Goal: Transaction & Acquisition: Book appointment/travel/reservation

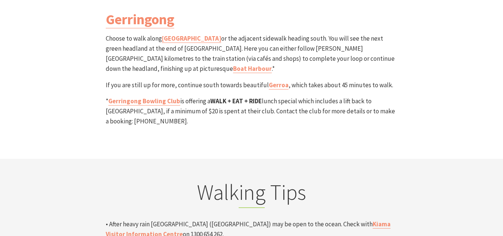
scroll to position [2305, 0]
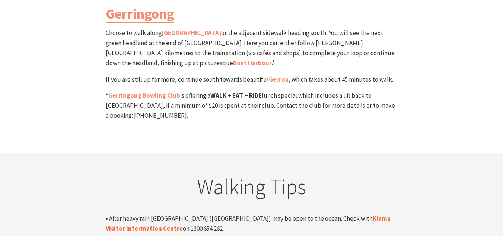
click at [359, 214] on link "Kiama Visitor Information Centre" at bounding box center [248, 223] width 285 height 19
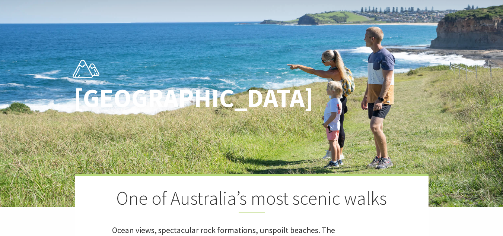
scroll to position [0, 0]
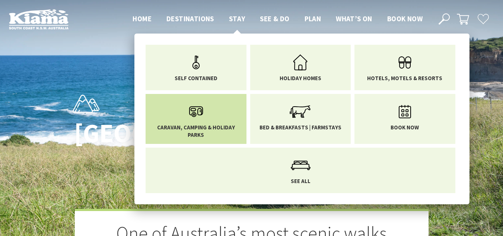
click at [218, 117] on link "Caravan, Camping & Holiday Parks" at bounding box center [196, 118] width 90 height 39
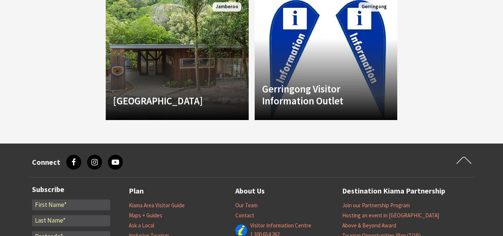
scroll to position [742, 0]
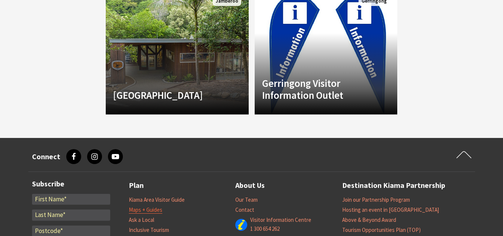
click at [158, 206] on link "Maps + Guides" at bounding box center [146, 209] width 34 height 7
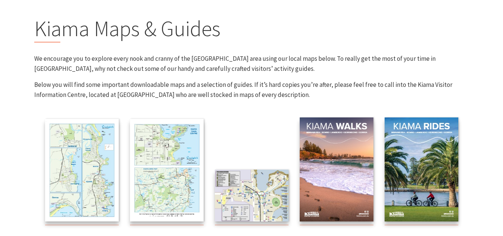
scroll to position [69, 0]
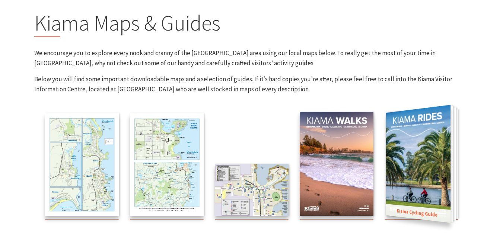
click at [425, 119] on img at bounding box center [418, 164] width 64 height 118
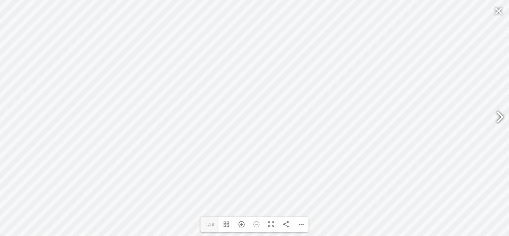
click at [497, 115] on div at bounding box center [496, 117] width 17 height 27
click at [497, 117] on div at bounding box center [496, 117] width 17 height 27
click at [500, 117] on div at bounding box center [496, 117] width 17 height 27
click at [498, 117] on div at bounding box center [496, 117] width 17 height 27
click at [500, 117] on div at bounding box center [496, 117] width 17 height 27
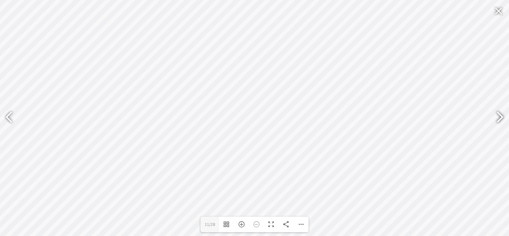
click at [500, 117] on div at bounding box center [496, 117] width 17 height 27
click at [498, 117] on div at bounding box center [496, 117] width 17 height 27
click at [500, 117] on div at bounding box center [496, 117] width 17 height 27
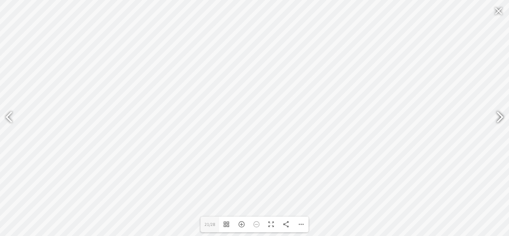
click at [500, 117] on div at bounding box center [496, 117] width 17 height 27
type input "27"
click at [498, 10] on div at bounding box center [498, 11] width 17 height 18
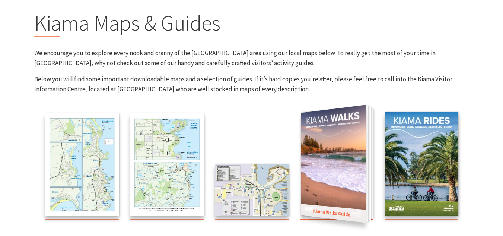
click at [350, 169] on img at bounding box center [333, 164] width 64 height 118
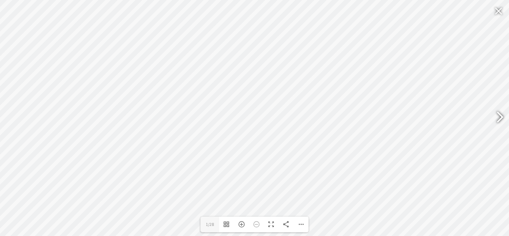
click at [499, 116] on div at bounding box center [496, 117] width 17 height 27
click at [500, 116] on div at bounding box center [496, 117] width 17 height 27
type input "5"
click at [497, 10] on div at bounding box center [498, 11] width 17 height 18
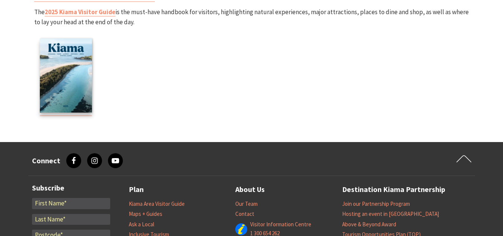
scroll to position [1104, 0]
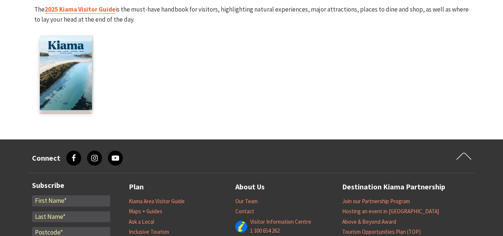
click at [102, 13] on link "2025 Kiama Visitor Guide" at bounding box center [80, 9] width 71 height 9
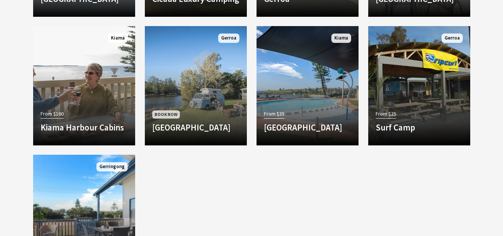
scroll to position [751, 0]
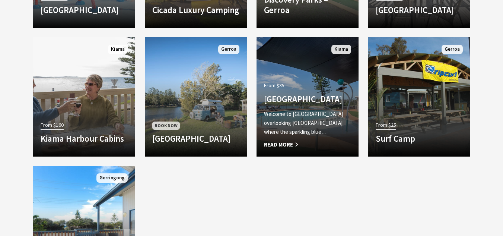
click at [286, 142] on span "Read More" at bounding box center [307, 144] width 87 height 9
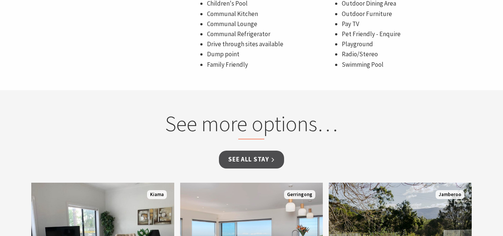
scroll to position [564, 0]
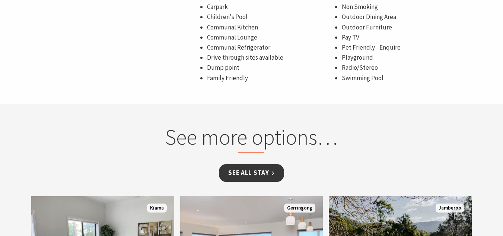
click at [265, 170] on link "See all Stay" at bounding box center [251, 173] width 65 height 18
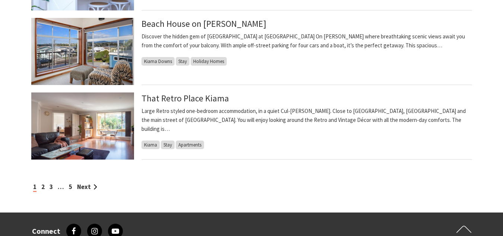
scroll to position [788, 0]
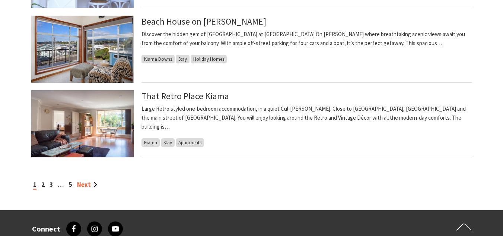
click at [85, 185] on link "Next" at bounding box center [87, 184] width 20 height 8
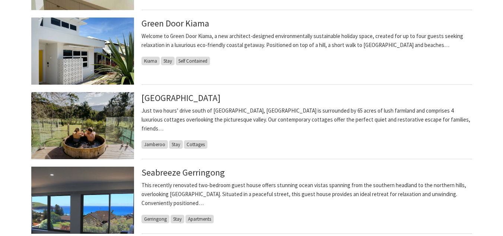
scroll to position [766, 0]
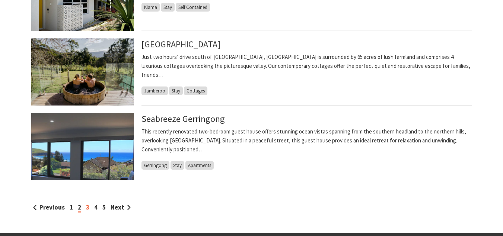
click at [87, 208] on link "3" at bounding box center [87, 207] width 3 height 8
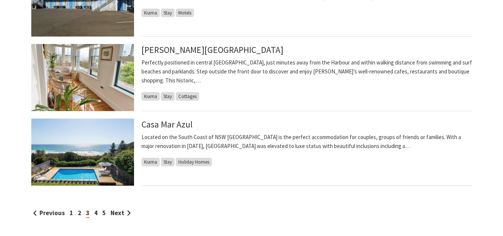
scroll to position [771, 0]
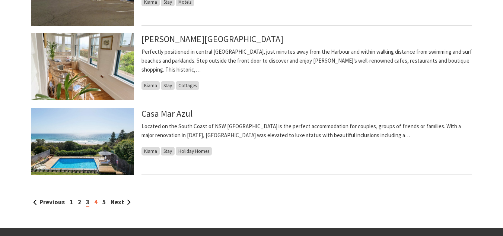
click at [96, 203] on link "4" at bounding box center [95, 202] width 3 height 8
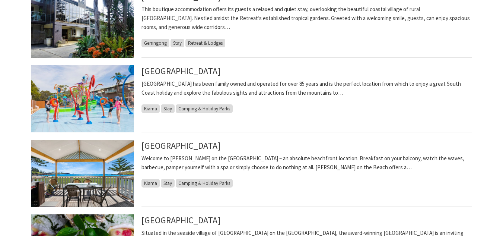
scroll to position [443, 0]
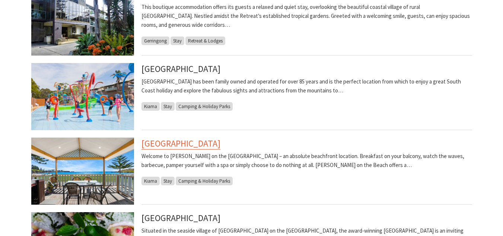
click at [182, 147] on link "[GEOGRAPHIC_DATA]" at bounding box center [180, 143] width 79 height 12
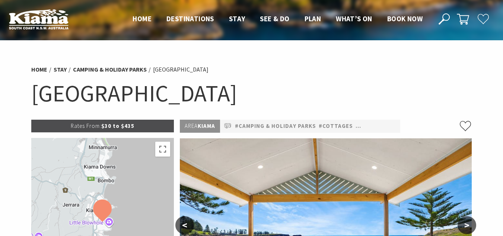
select select "3"
select select "2"
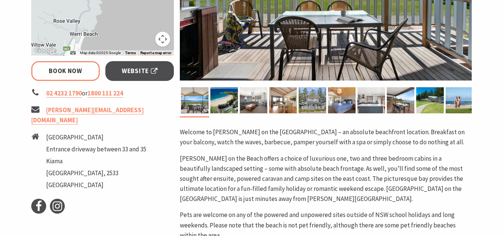
scroll to position [238, 0]
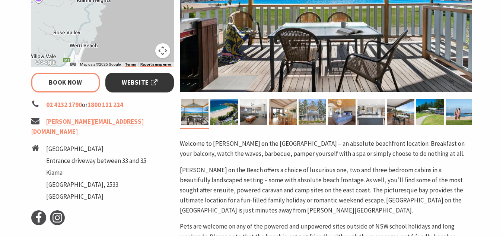
click at [150, 79] on span "Website" at bounding box center [140, 82] width 36 height 10
select select "3"
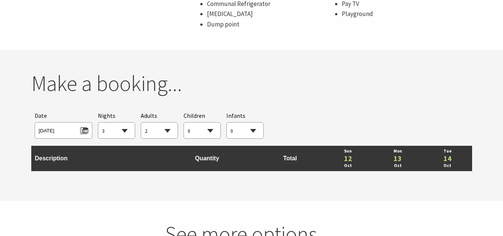
scroll to position [634, 0]
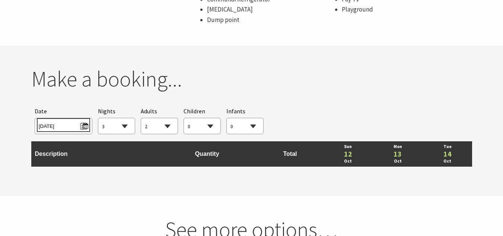
click at [84, 124] on span "Sun 12/10/2025" at bounding box center [64, 125] width 50 height 10
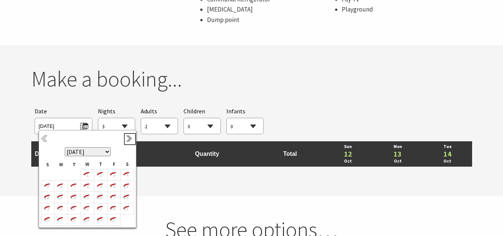
click at [129, 138] on link "Next" at bounding box center [130, 139] width 8 height 8
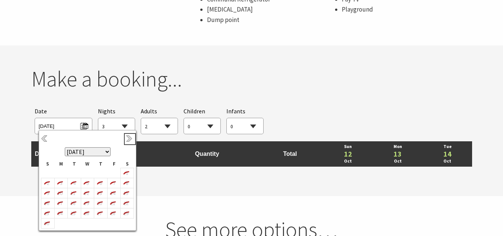
click at [129, 138] on link "Next" at bounding box center [130, 139] width 8 height 8
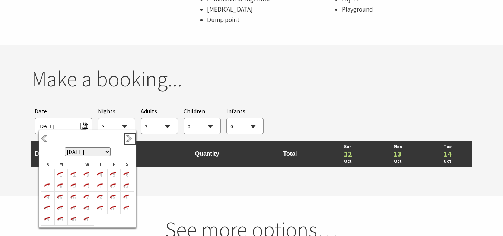
click at [129, 138] on link "Next" at bounding box center [130, 139] width 8 height 8
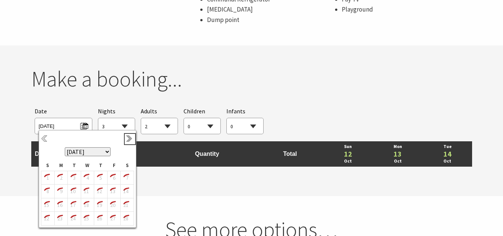
click at [129, 136] on link "Next" at bounding box center [130, 139] width 8 height 8
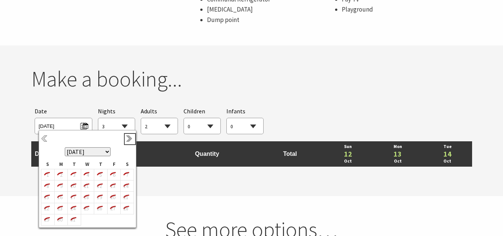
click at [127, 139] on link "Next" at bounding box center [130, 139] width 8 height 8
click at [178, 191] on section "You currently don't have any items in your cart Make a booking... Searching for…" at bounding box center [251, 120] width 503 height 150
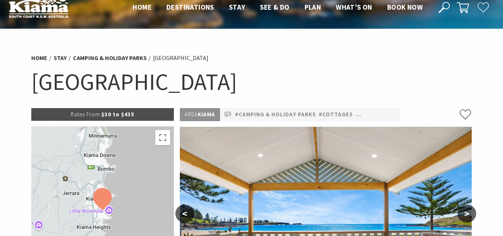
scroll to position [0, 0]
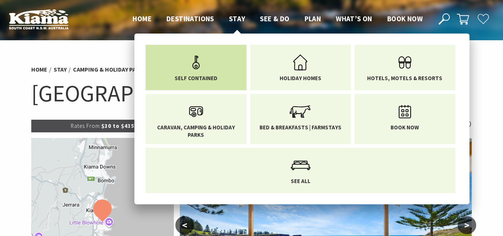
click at [207, 66] on icon "Main Menu" at bounding box center [196, 62] width 24 height 24
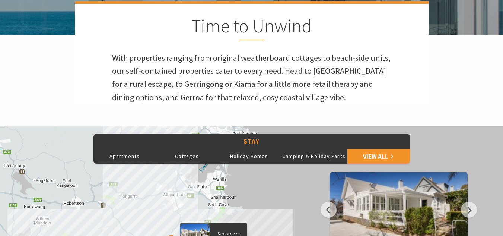
scroll to position [220, 0]
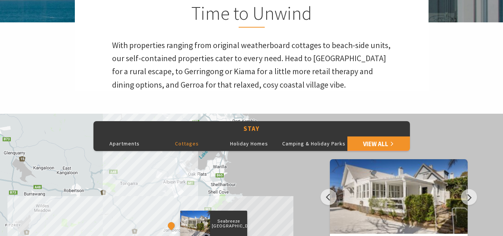
click at [190, 144] on button "Cottages" at bounding box center [187, 143] width 63 height 15
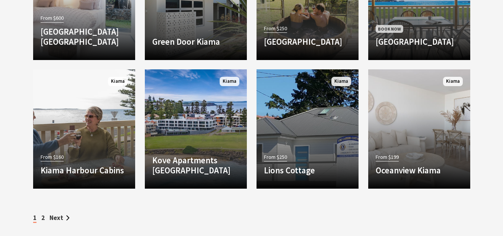
scroll to position [965, 0]
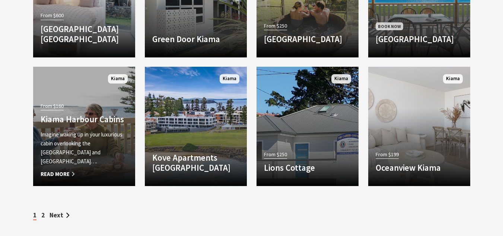
click at [82, 124] on h4 "Kiama Harbour Cabins" at bounding box center [84, 119] width 87 height 10
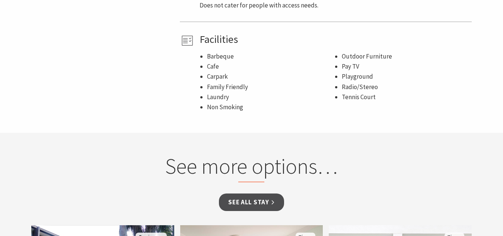
scroll to position [516, 0]
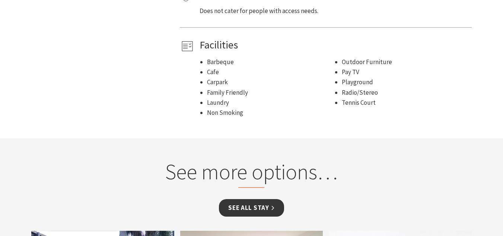
click at [257, 209] on link "See all Stay" at bounding box center [251, 208] width 65 height 18
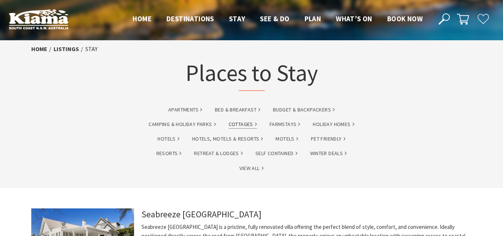
click at [247, 126] on link "Cottages" at bounding box center [243, 124] width 28 height 9
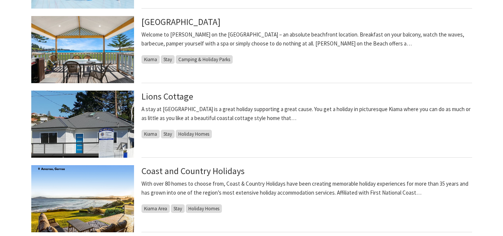
scroll to position [585, 0]
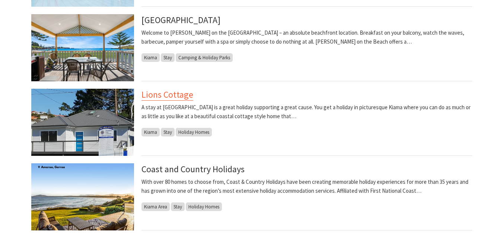
click at [169, 96] on link "Lions Cottage" at bounding box center [167, 95] width 52 height 12
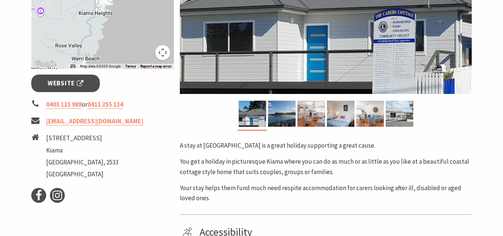
scroll to position [211, 0]
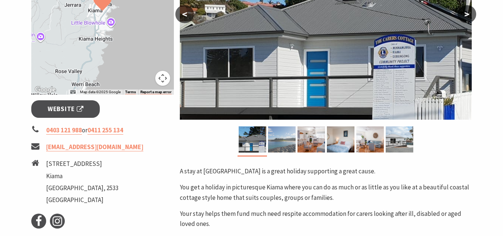
click at [290, 143] on img at bounding box center [282, 139] width 28 height 26
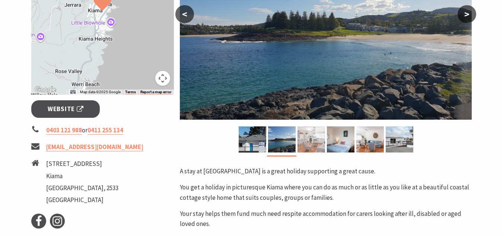
click at [311, 141] on img at bounding box center [312, 139] width 28 height 26
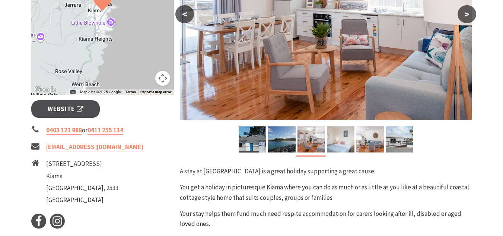
click at [341, 140] on img at bounding box center [341, 139] width 28 height 26
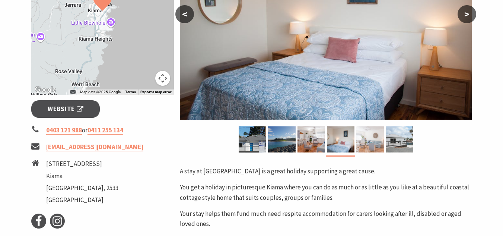
click at [365, 140] on img at bounding box center [370, 139] width 28 height 26
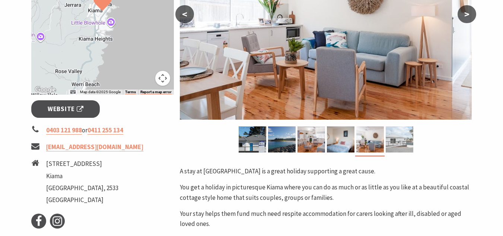
click at [399, 140] on img at bounding box center [400, 139] width 28 height 26
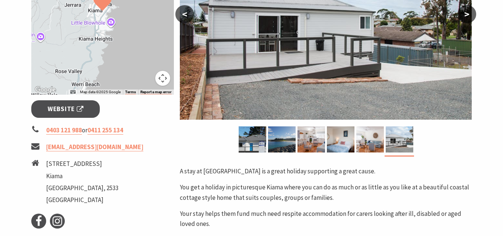
click at [467, 14] on button ">" at bounding box center [467, 14] width 19 height 18
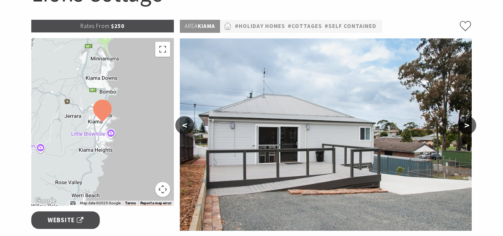
scroll to position [104, 0]
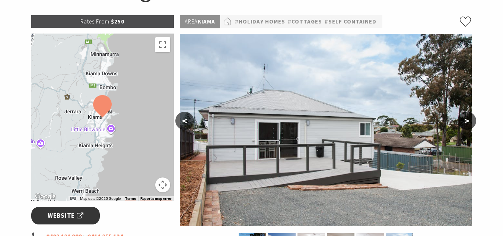
click at [68, 213] on span "Website" at bounding box center [66, 215] width 36 height 10
